Goal: Communication & Community: Answer question/provide support

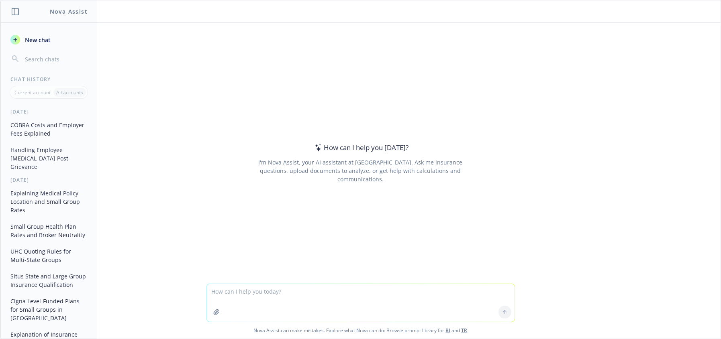
click at [230, 300] on textarea at bounding box center [361, 303] width 308 height 38
type textarea "I left in [DATE] and they had 13 vendors as part of wellbeing bundles. I did qu…"
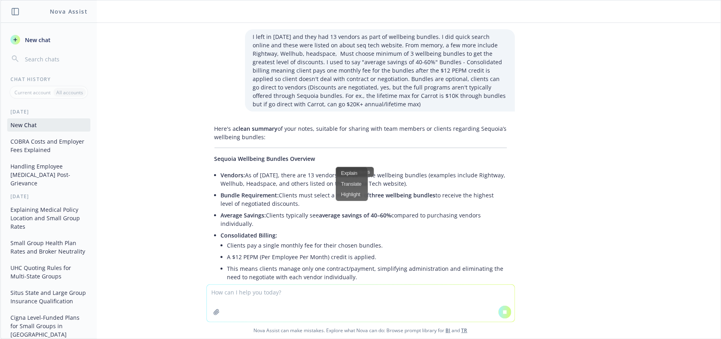
click at [599, 193] on div "I left in [DATE] and they had 13 vendors as part of wellbeing bundles. I did qu…" at bounding box center [360, 154] width 720 height 262
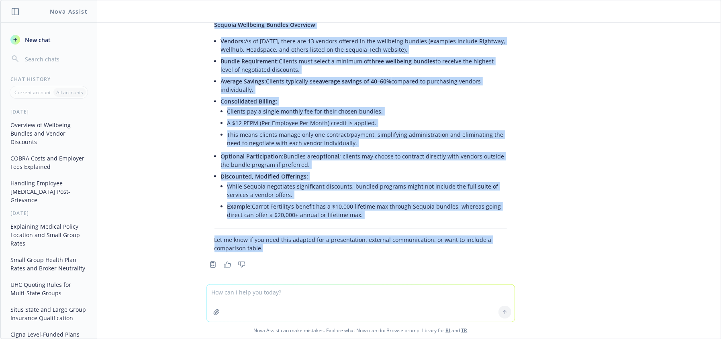
scroll to position [138, 0]
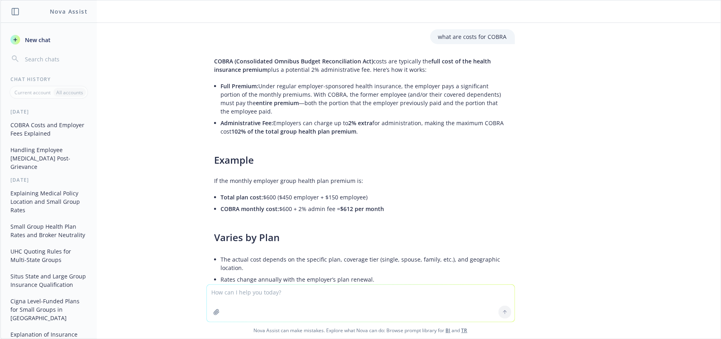
scroll to position [1246, 0]
